Goal: Transaction & Acquisition: Purchase product/service

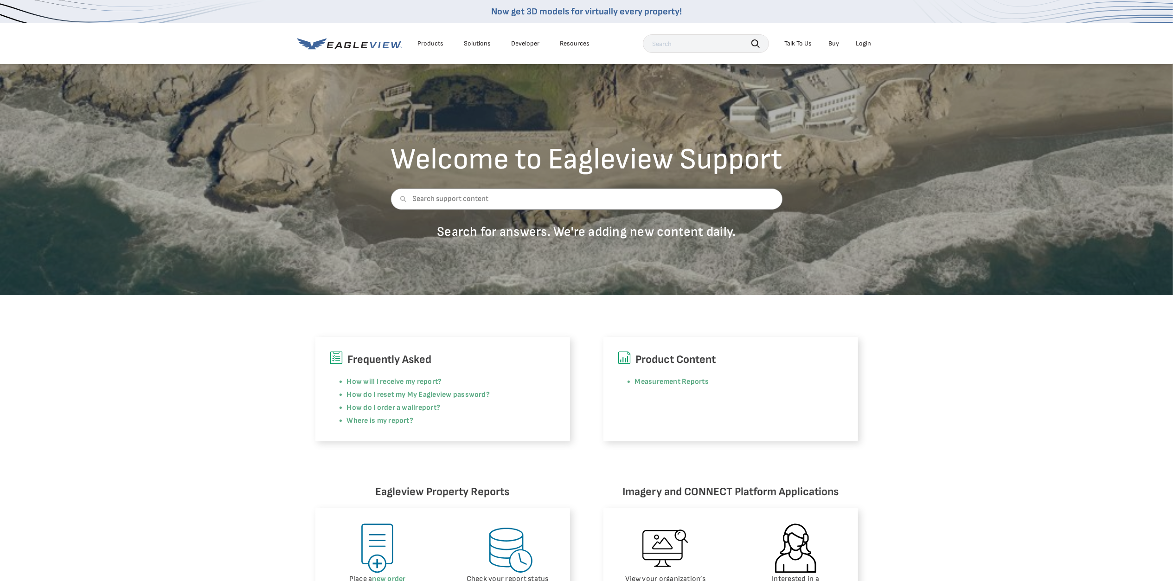
click at [863, 44] on div "Login" at bounding box center [863, 43] width 15 height 8
click at [864, 47] on div "Login" at bounding box center [863, 43] width 15 height 8
click at [863, 44] on div "Login" at bounding box center [863, 43] width 15 height 8
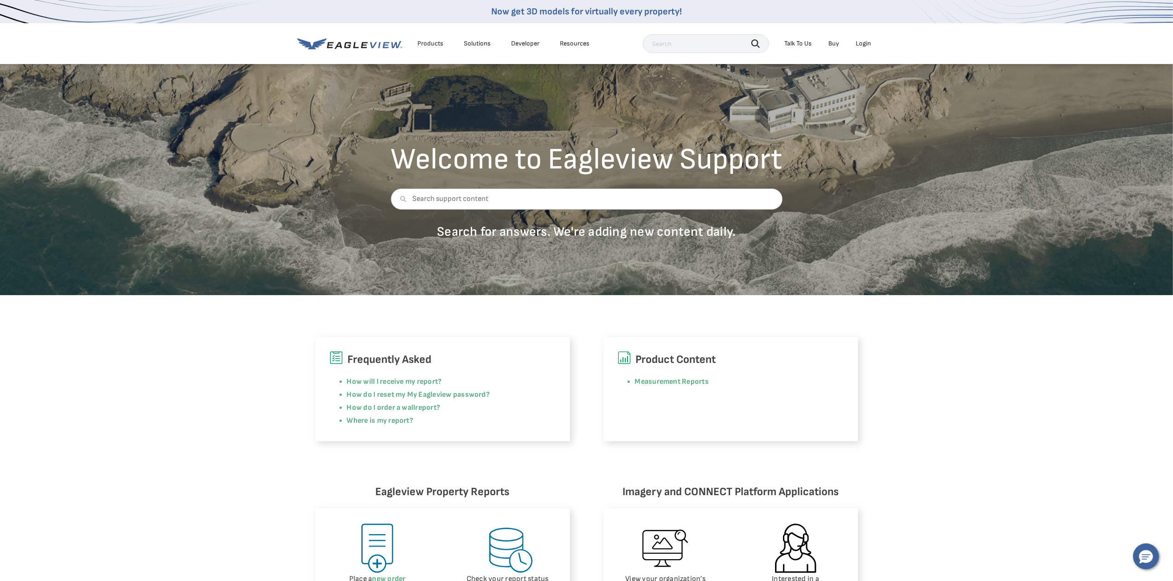
click at [863, 44] on div "Login" at bounding box center [863, 43] width 15 height 8
click at [865, 39] on div "Login" at bounding box center [863, 43] width 15 height 8
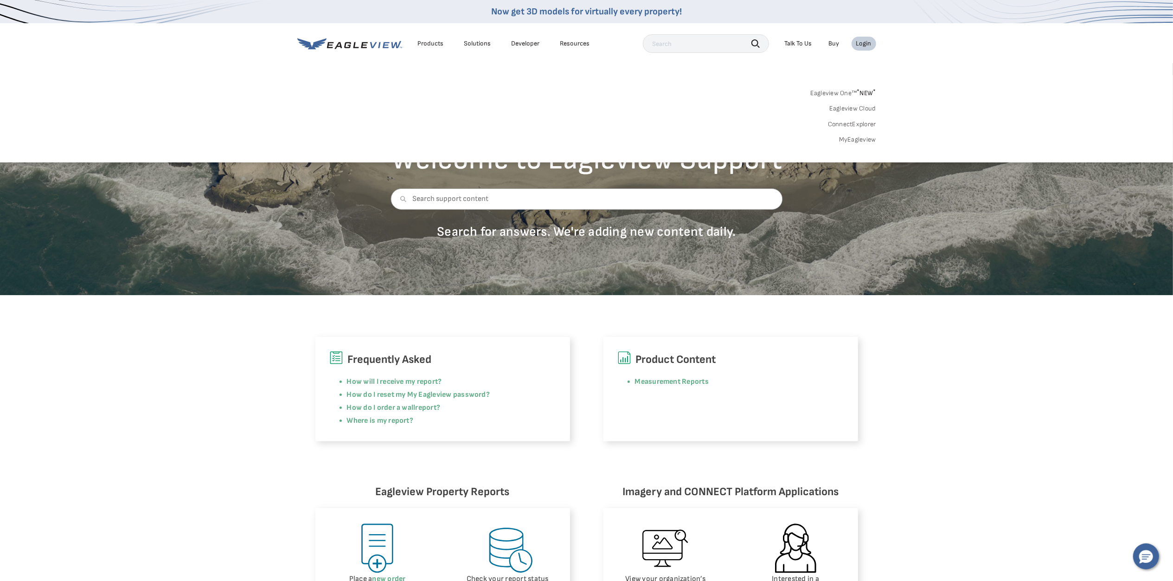
click at [859, 43] on div "Login" at bounding box center [863, 43] width 15 height 8
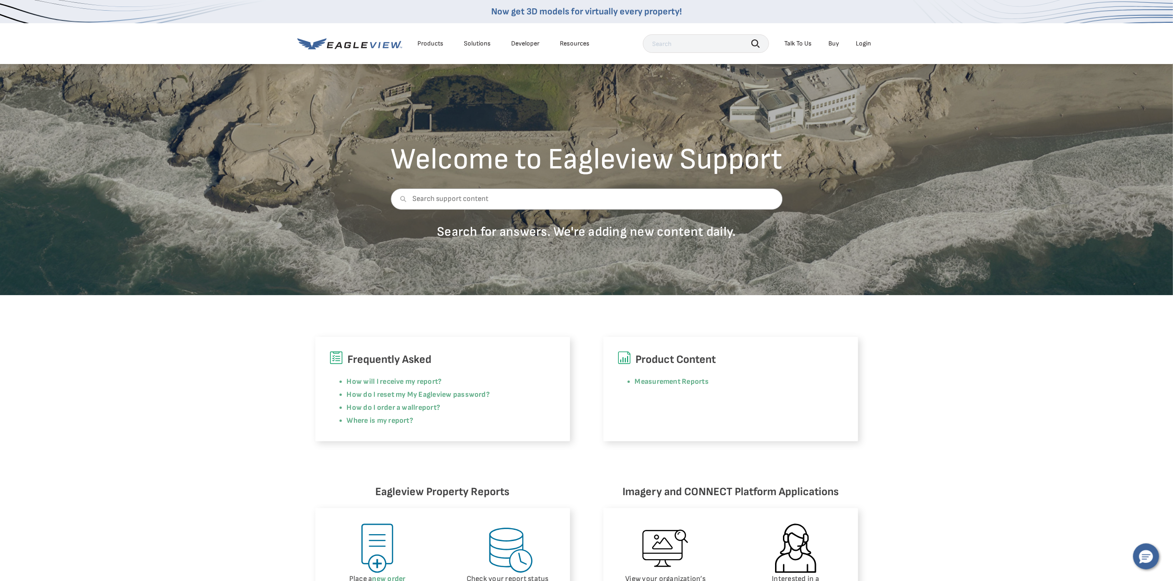
click at [866, 44] on div "Login" at bounding box center [863, 43] width 15 height 8
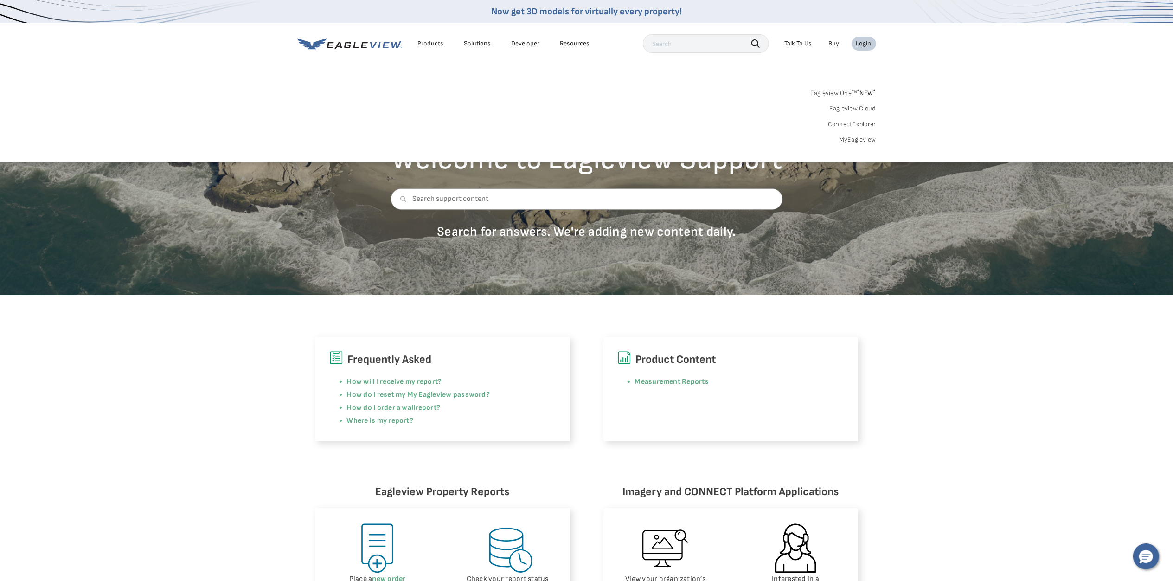
click at [858, 138] on link "MyEagleview" at bounding box center [857, 139] width 37 height 8
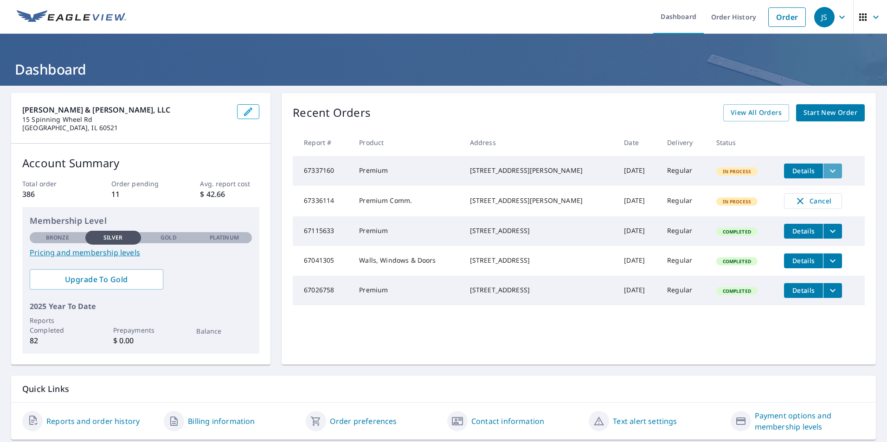
click at [827, 167] on icon "filesDropdownBtn-67337160" at bounding box center [832, 171] width 11 height 11
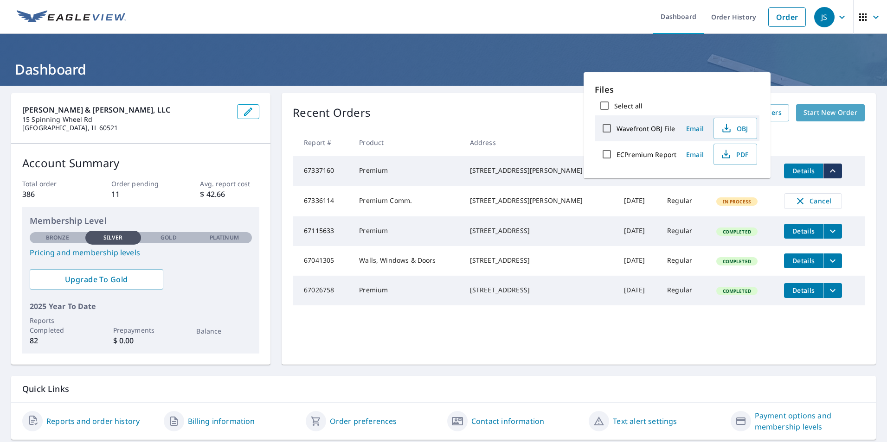
click at [822, 110] on span "Start New Order" at bounding box center [830, 113] width 54 height 12
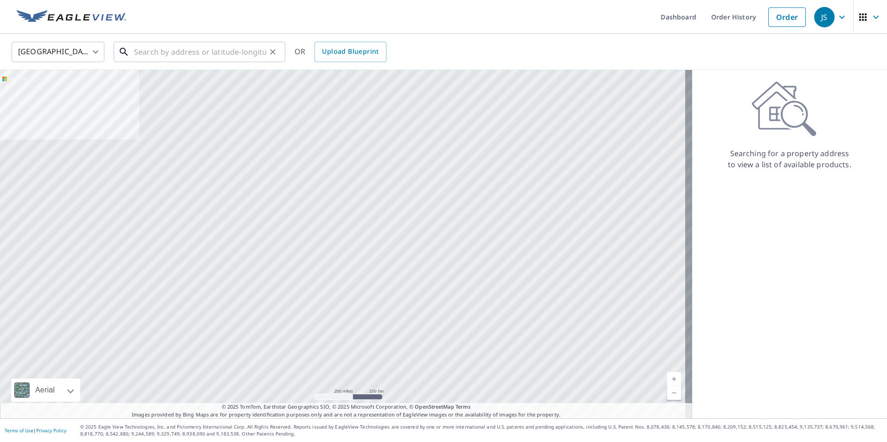
click at [177, 57] on input "text" at bounding box center [200, 52] width 132 height 26
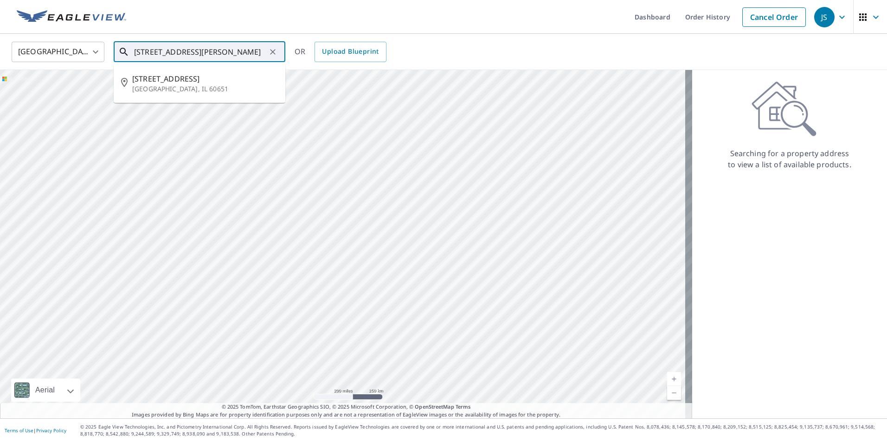
type input "843 N. Kolin, Chicago IL 60651"
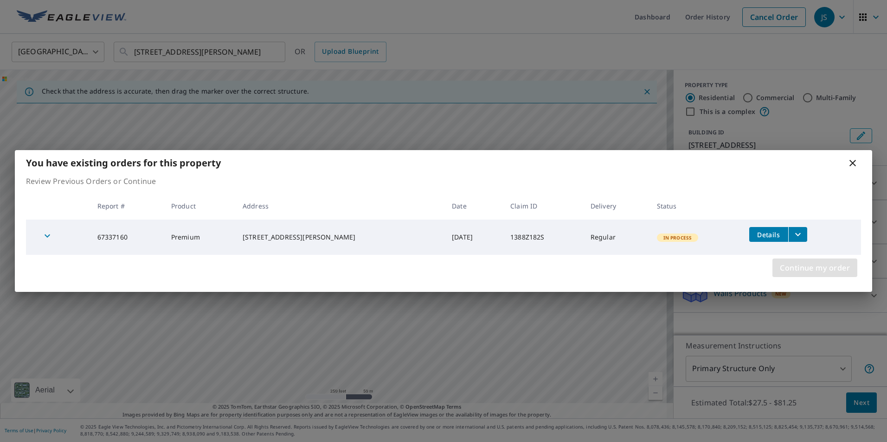
click at [783, 269] on span "Continue my order" at bounding box center [815, 268] width 70 height 13
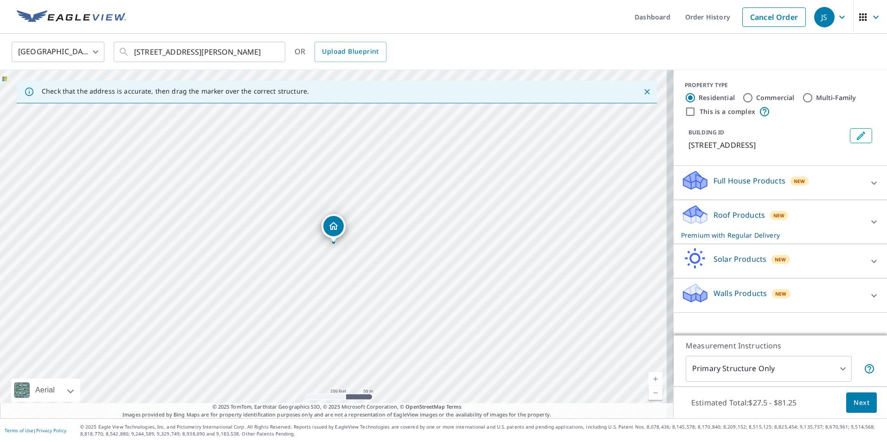
click at [853, 179] on div "Full House Products New" at bounding box center [772, 183] width 182 height 26
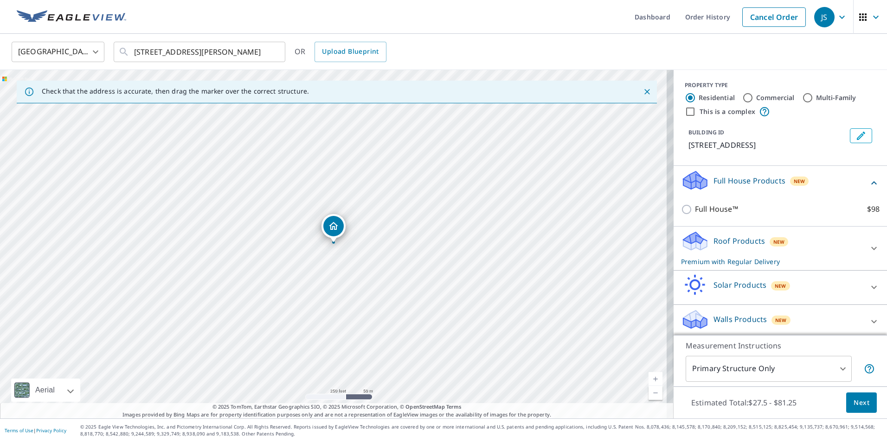
click at [863, 247] on div at bounding box center [874, 248] width 22 height 22
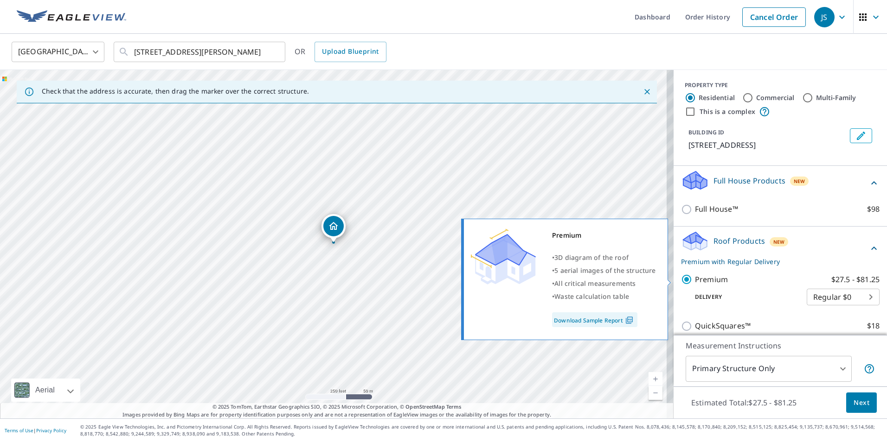
click at [681, 279] on input "Premium $27.5 - $81.25" at bounding box center [688, 279] width 14 height 11
checkbox input "false"
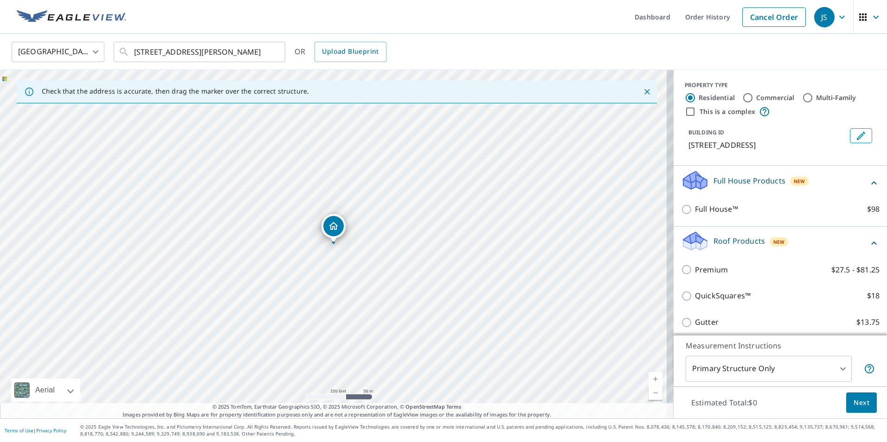
scroll to position [100, 0]
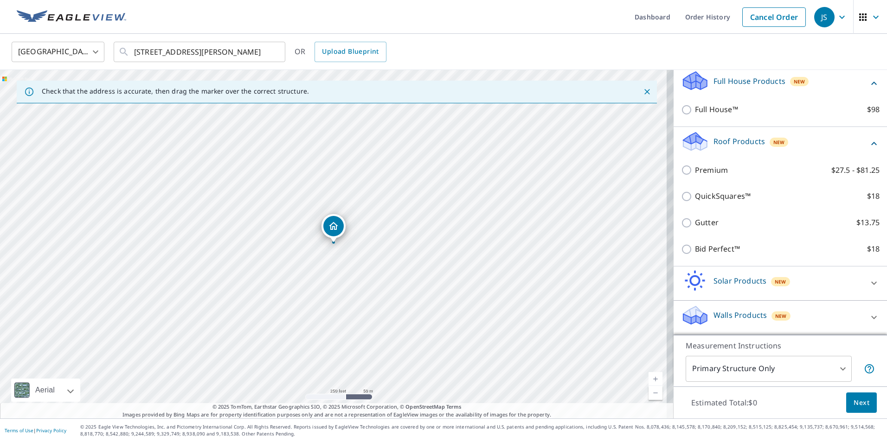
click at [721, 309] on div "Walls Products New" at bounding box center [772, 318] width 182 height 26
click at [757, 316] on p "Walls Products" at bounding box center [739, 315] width 53 height 11
click at [726, 314] on p "Walls Products" at bounding box center [739, 315] width 53 height 11
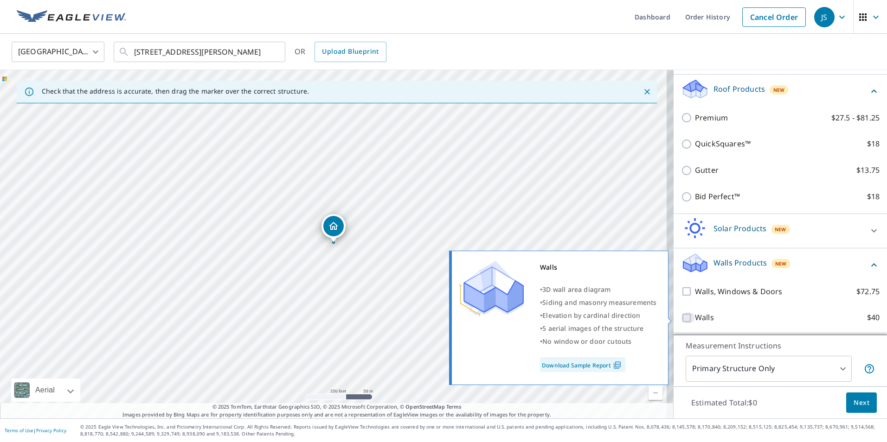
click at [681, 317] on input "Walls $40" at bounding box center [688, 318] width 14 height 11
checkbox input "true"
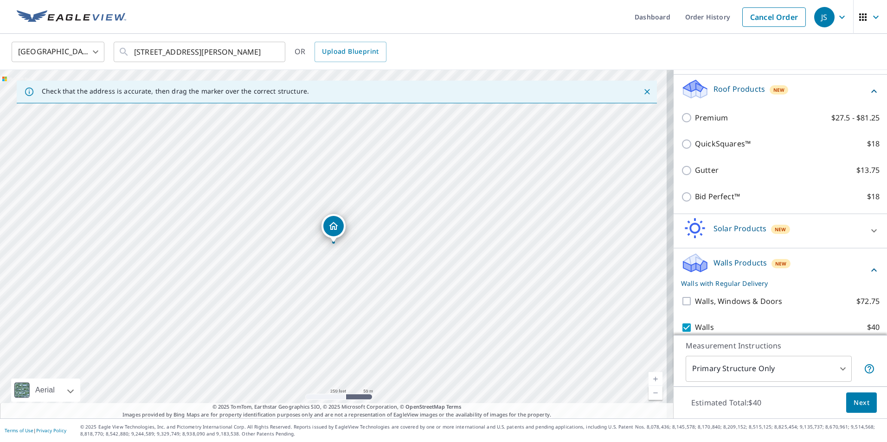
click at [853, 405] on span "Next" at bounding box center [861, 403] width 16 height 12
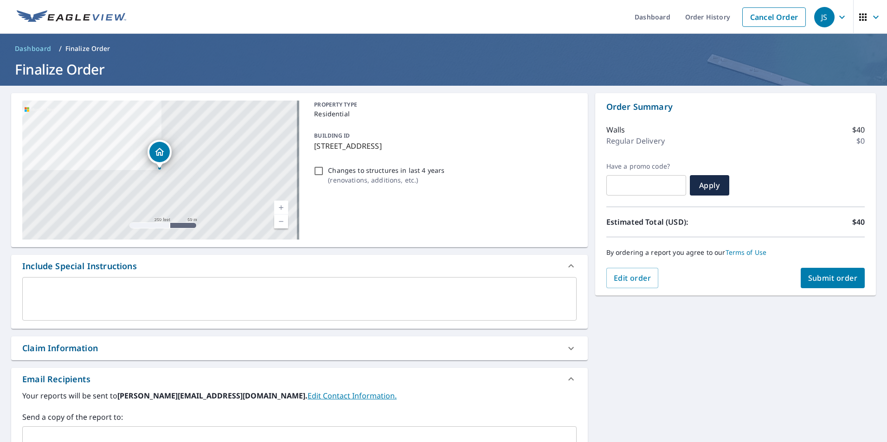
click at [67, 299] on textarea at bounding box center [299, 299] width 541 height 26
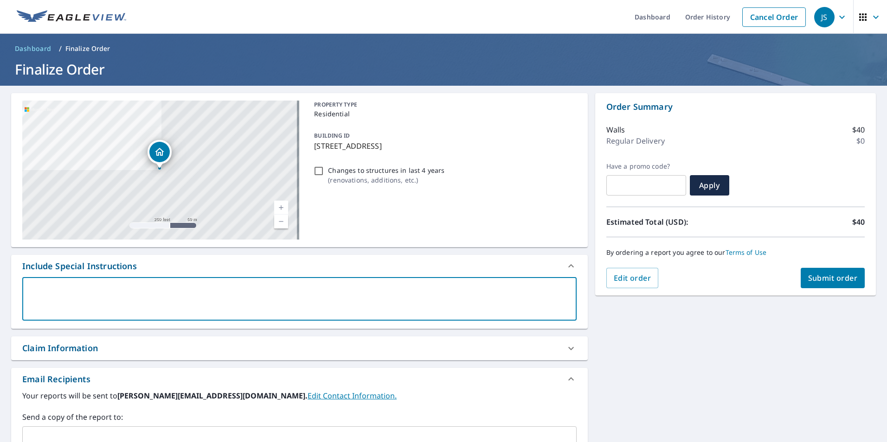
type textarea "P"
type textarea "x"
checkbox input "true"
type textarea "Pl"
type textarea "x"
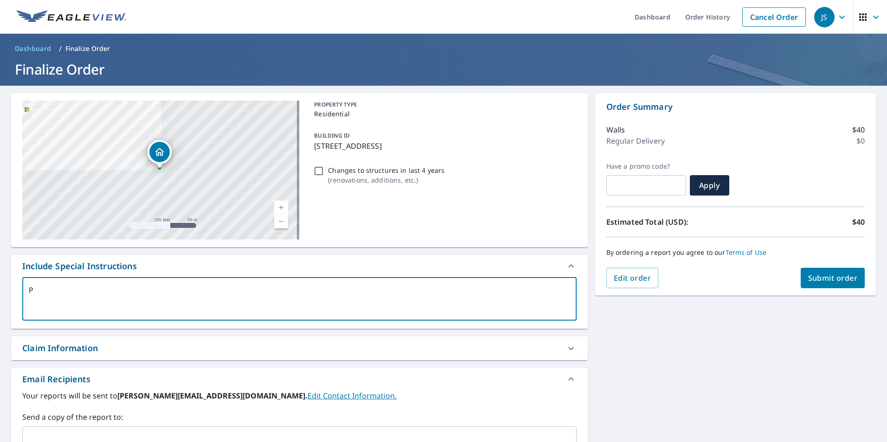
checkbox input "true"
type textarea "Ple"
type textarea "x"
checkbox input "true"
type textarea "Plea"
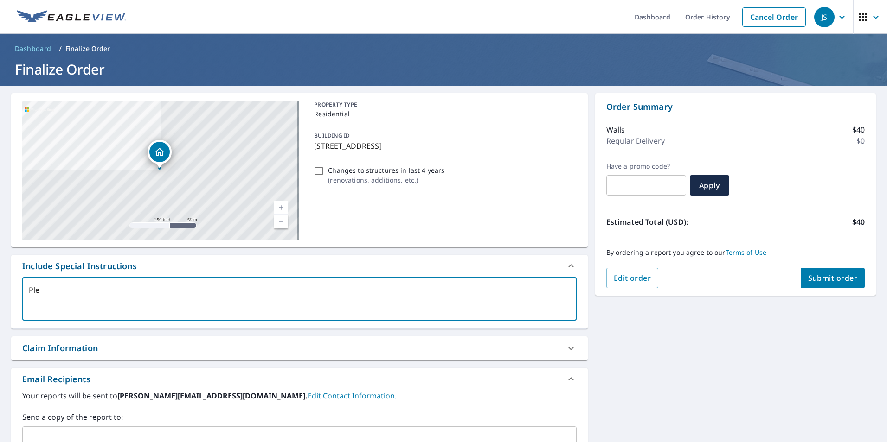
type textarea "x"
checkbox input "true"
type textarea "Pleae"
type textarea "x"
checkbox input "true"
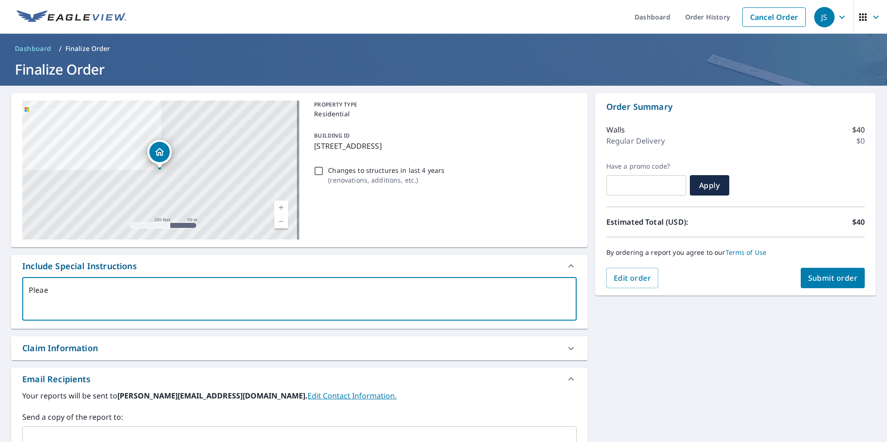
type textarea "Pleae"
type textarea "x"
checkbox input "true"
type textarea "Pleae"
type textarea "x"
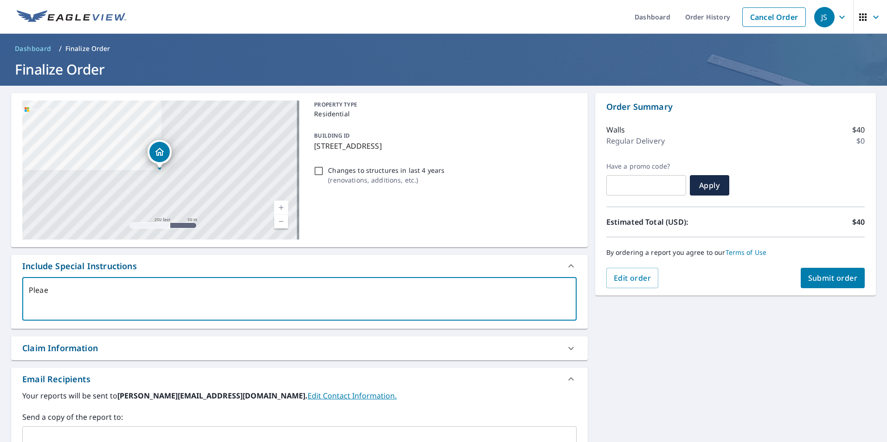
checkbox input "true"
type textarea "Plea"
type textarea "x"
checkbox input "true"
type textarea "Pleas"
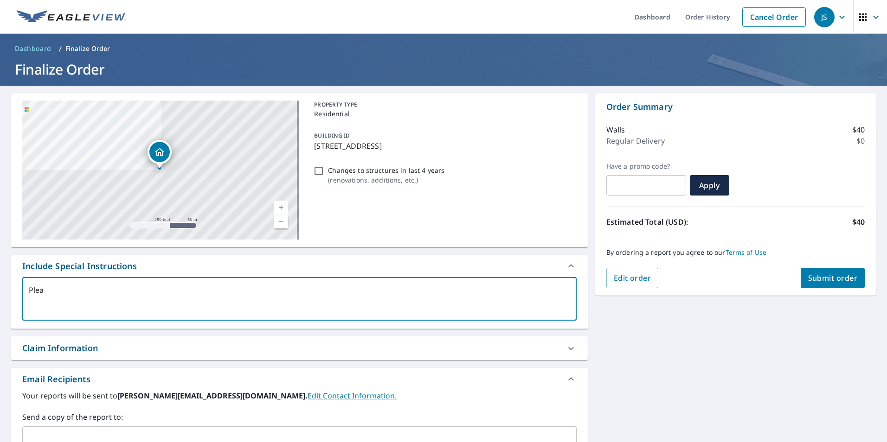
type textarea "x"
checkbox input "true"
type textarea "Please"
type textarea "x"
checkbox input "true"
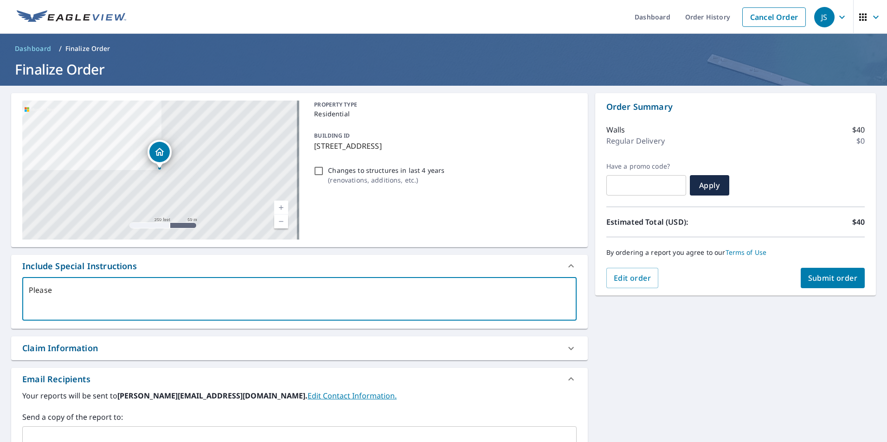
type textarea "Please"
type textarea "x"
checkbox input "true"
type textarea "Please l"
type textarea "x"
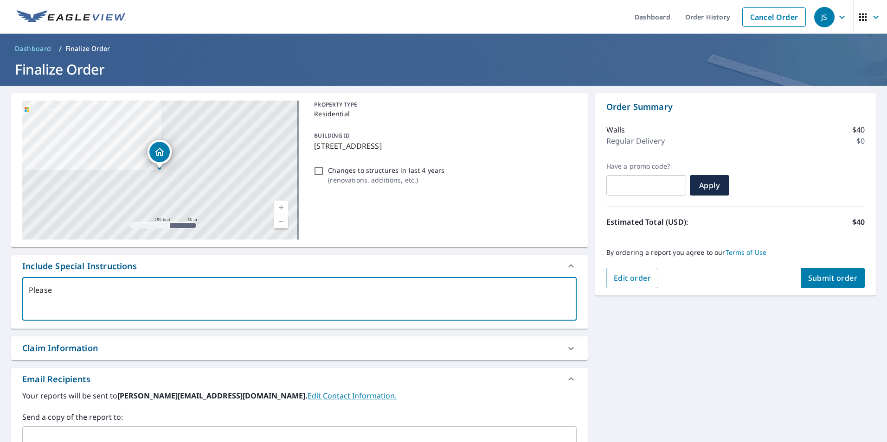
checkbox input "true"
type textarea "Please li"
type textarea "x"
checkbox input "true"
type textarea "Please lin"
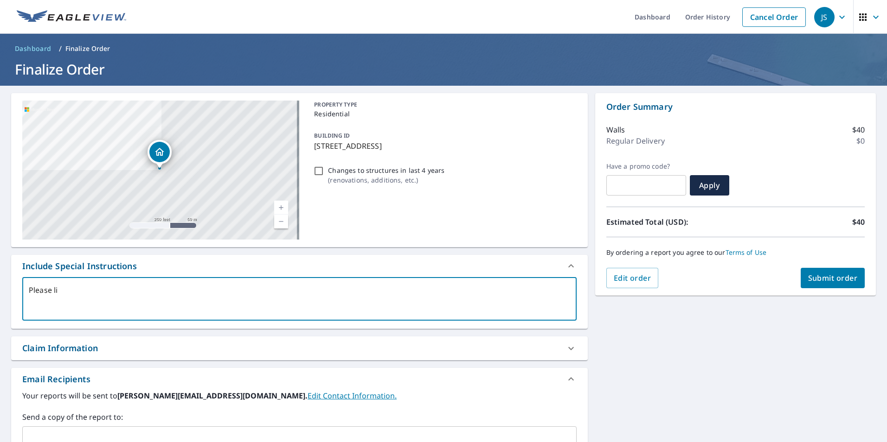
type textarea "x"
checkbox input "true"
type textarea "Please link"
type textarea "x"
checkbox input "true"
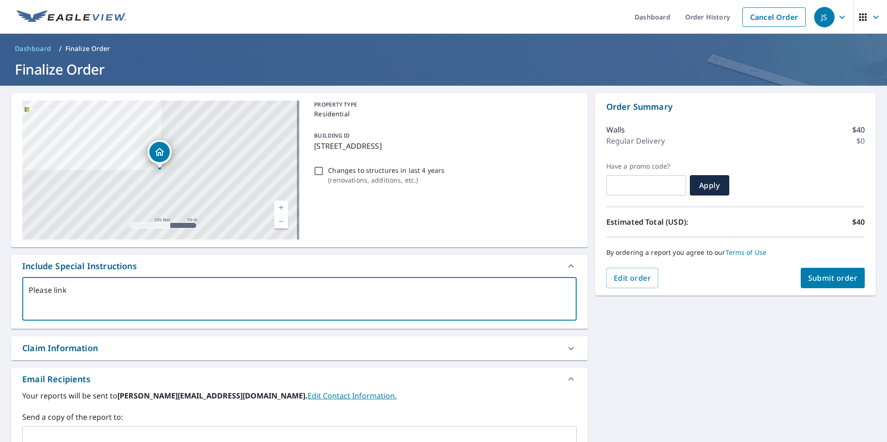
type textarea "Please link"
type textarea "x"
checkbox input "true"
type textarea "Please link r"
type textarea "x"
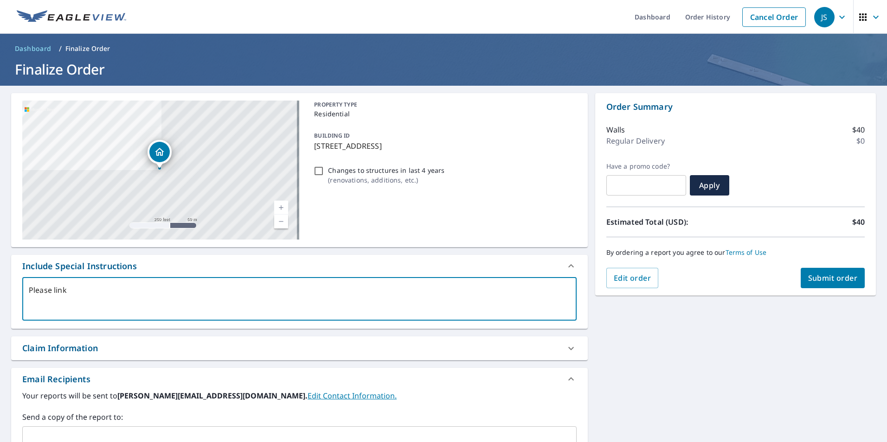
checkbox input "true"
type textarea "Please link re"
type textarea "x"
checkbox input "true"
type textarea "Please link rep"
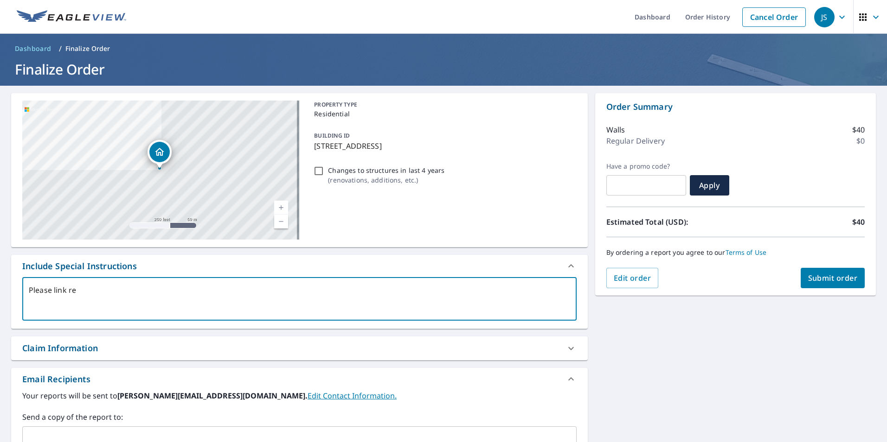
type textarea "x"
checkbox input "true"
type textarea "Please link repo"
type textarea "x"
checkbox input "true"
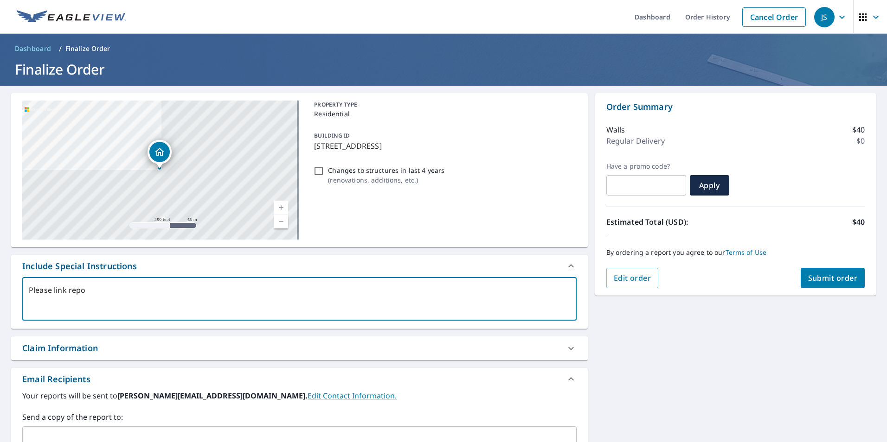
type textarea "Please link repor"
type textarea "x"
checkbox input "true"
type textarea "Please link report"
type textarea "x"
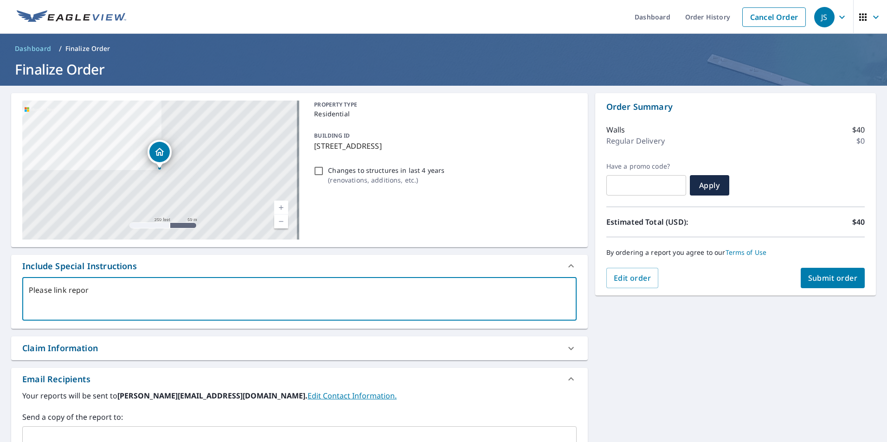
checkbox input "true"
type textarea "Please link report"
type textarea "x"
checkbox input "true"
type textarea "Please link report w"
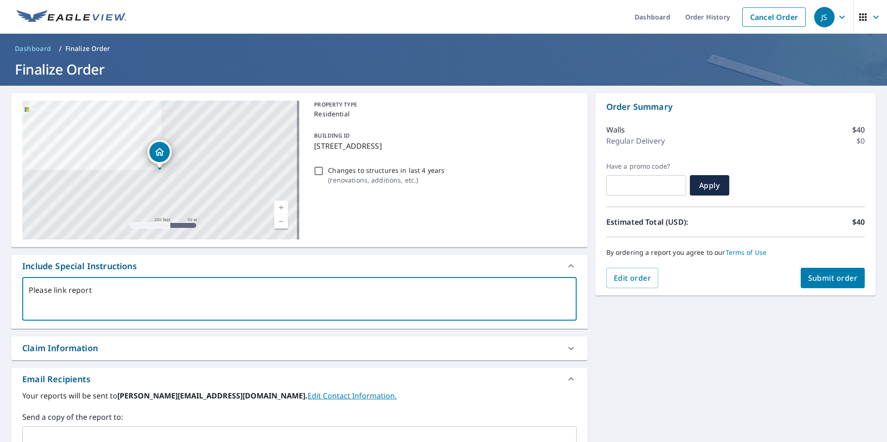
type textarea "x"
checkbox input "true"
type textarea "Please link report wi"
type textarea "x"
checkbox input "true"
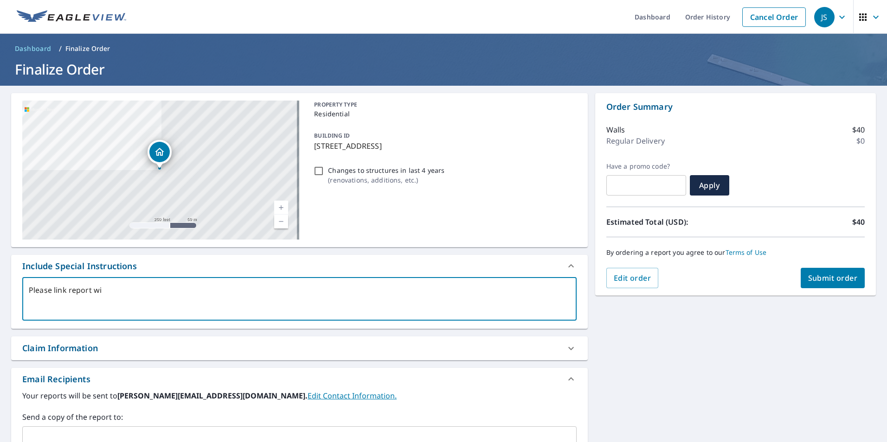
type textarea "Please link report wit"
type textarea "x"
checkbox input "true"
type textarea "Please link report with"
type textarea "x"
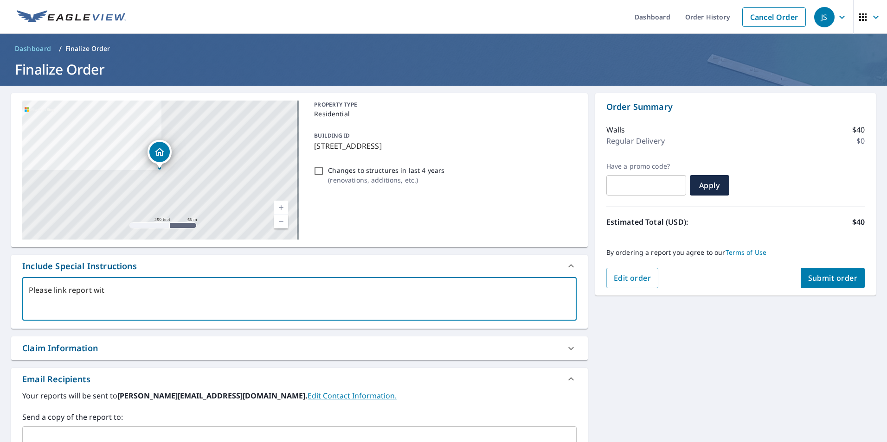
checkbox input "true"
type textarea "Please link report with"
type textarea "x"
checkbox input "true"
type textarea "Please link report with 6"
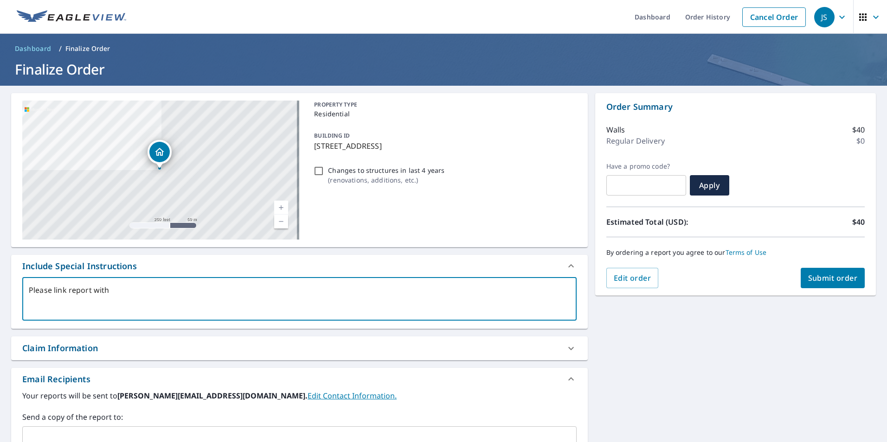
type textarea "x"
checkbox input "true"
type textarea "Please link report with 67"
type textarea "x"
checkbox input "true"
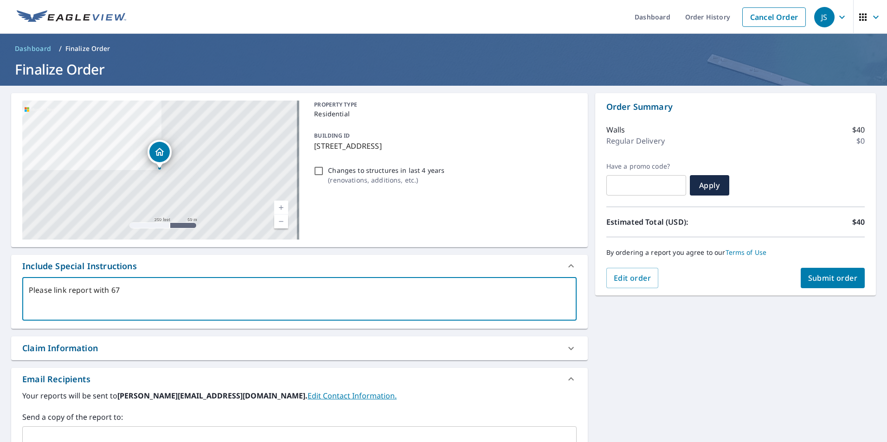
type textarea "Please link report with 673"
type textarea "x"
checkbox input "true"
type textarea "Please link report with 6733"
type textarea "x"
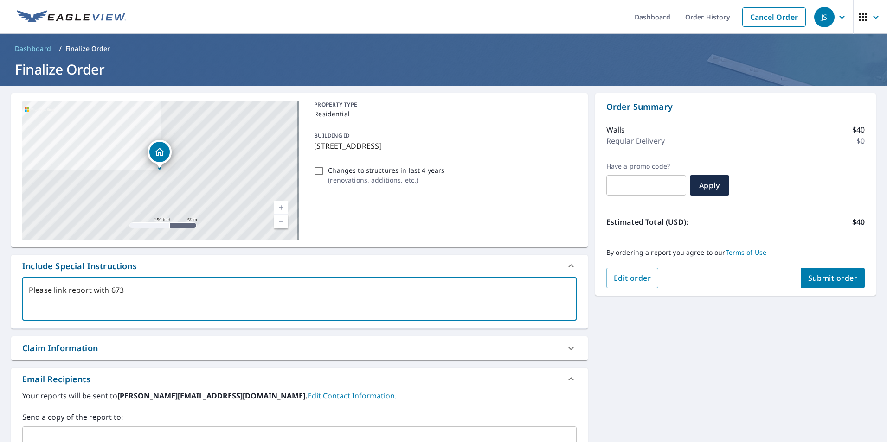
checkbox input "true"
type textarea "Please link report with 67337"
type textarea "x"
checkbox input "true"
type textarea "Please link report with 673371"
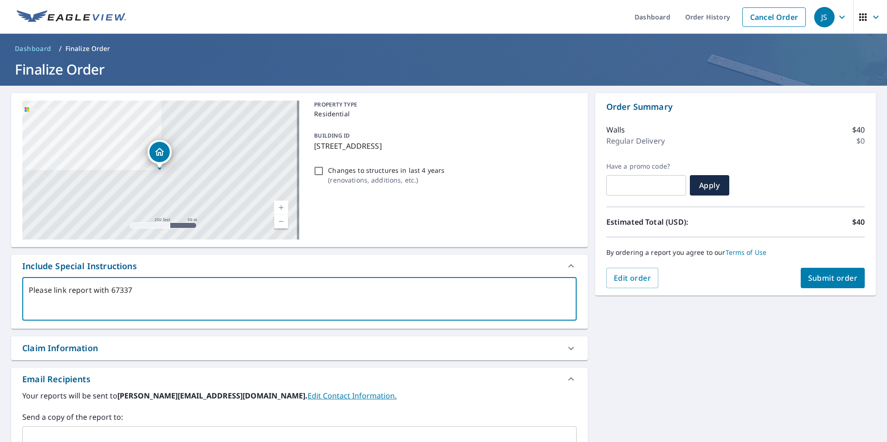
type textarea "x"
checkbox input "true"
type textarea "Please link report with 6733716"
type textarea "x"
checkbox input "true"
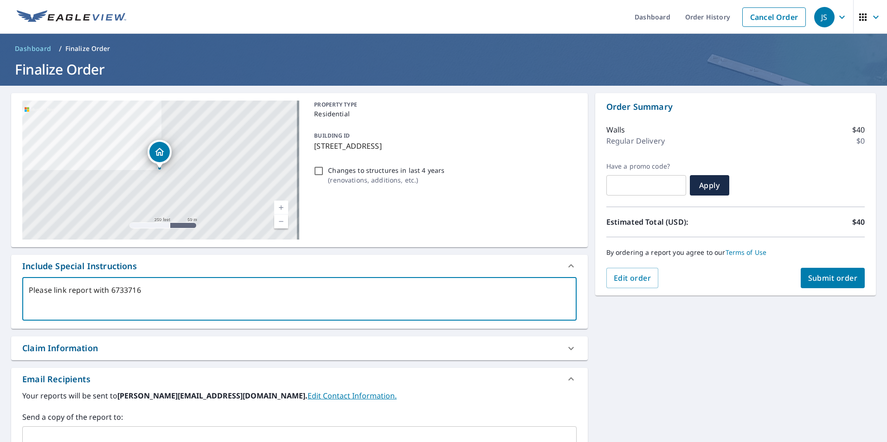
type textarea "Please link report with 67337160"
type textarea "x"
checkbox input "true"
type textarea "Please link report with 67337160"
click at [816, 276] on span "Submit order" at bounding box center [833, 278] width 50 height 10
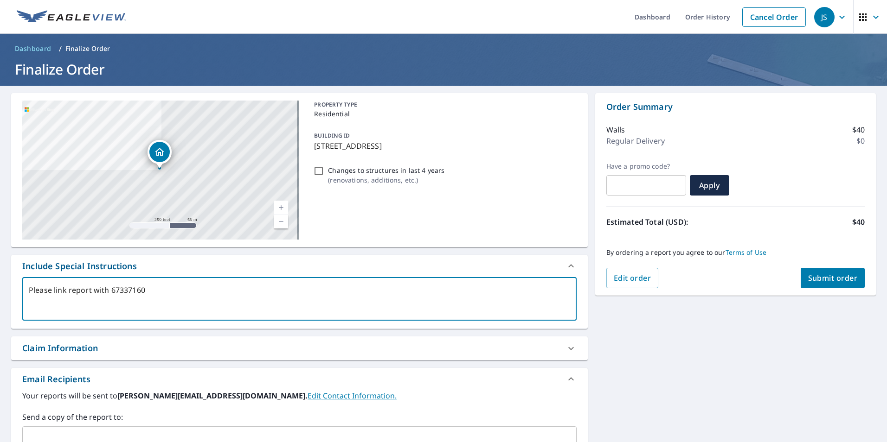
type textarea "x"
checkbox input "true"
